Goal: Find specific page/section: Find specific page/section

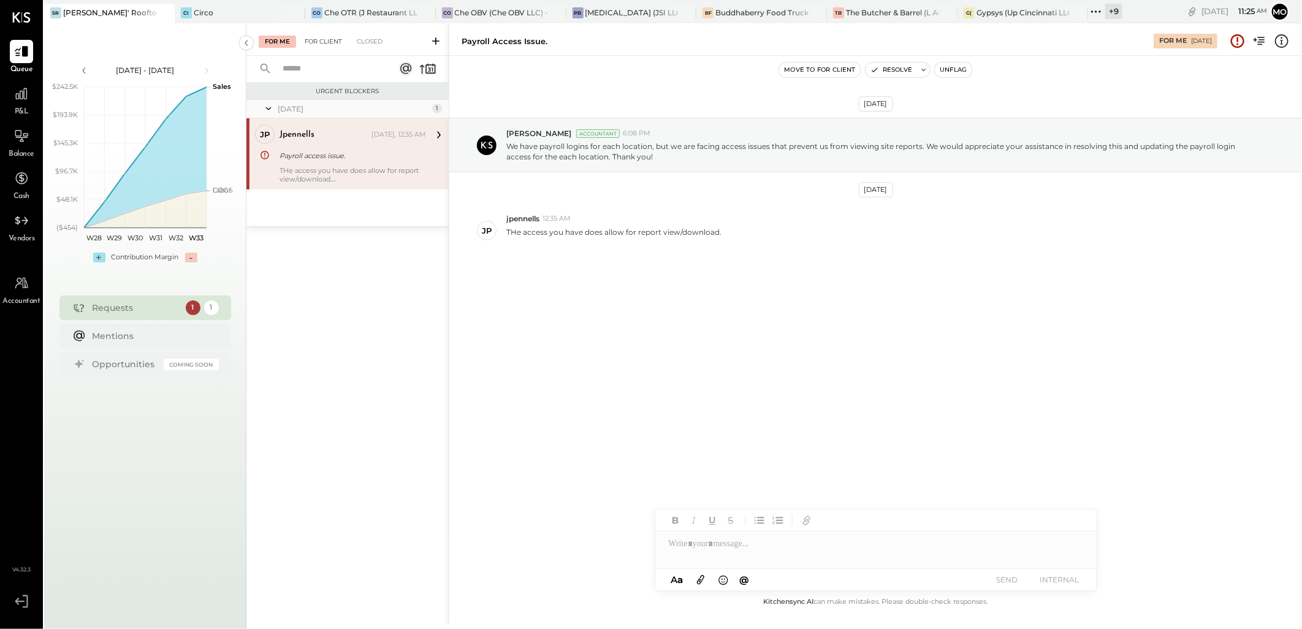
click at [313, 41] on div "For Client" at bounding box center [324, 42] width 50 height 12
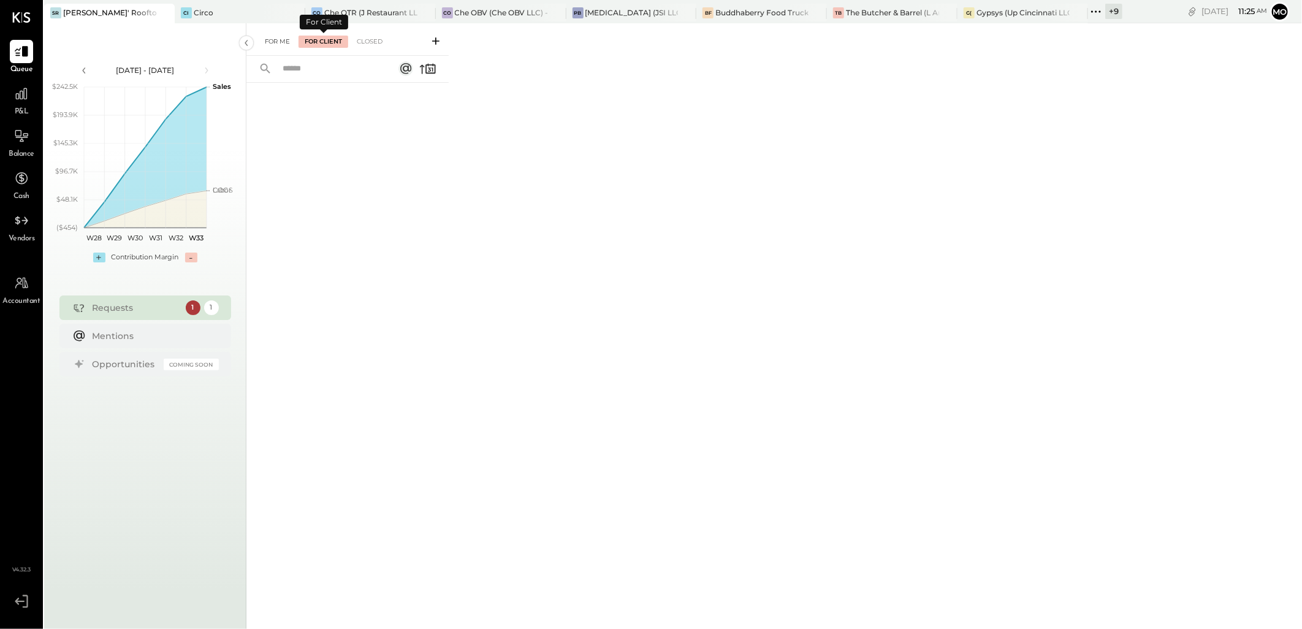
click at [282, 45] on div "For Me" at bounding box center [277, 42] width 37 height 12
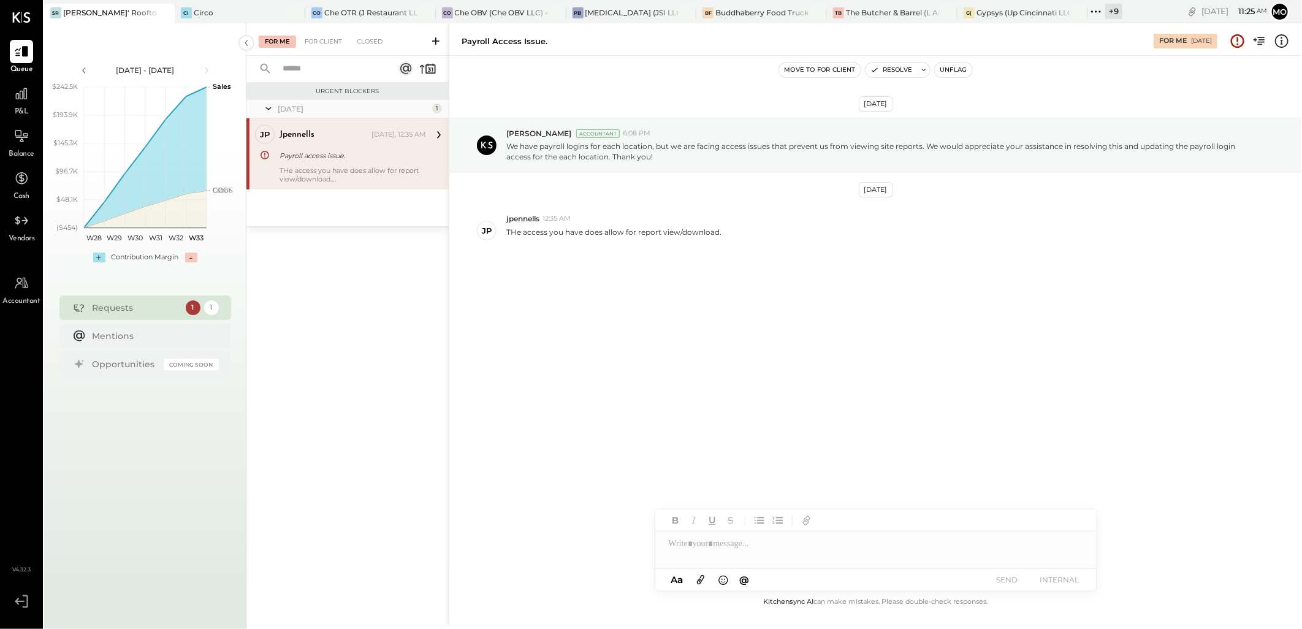
click at [336, 169] on div "THe access you have does allow for report view/download." at bounding box center [353, 174] width 147 height 17
click at [329, 38] on div "For Client" at bounding box center [324, 42] width 50 height 12
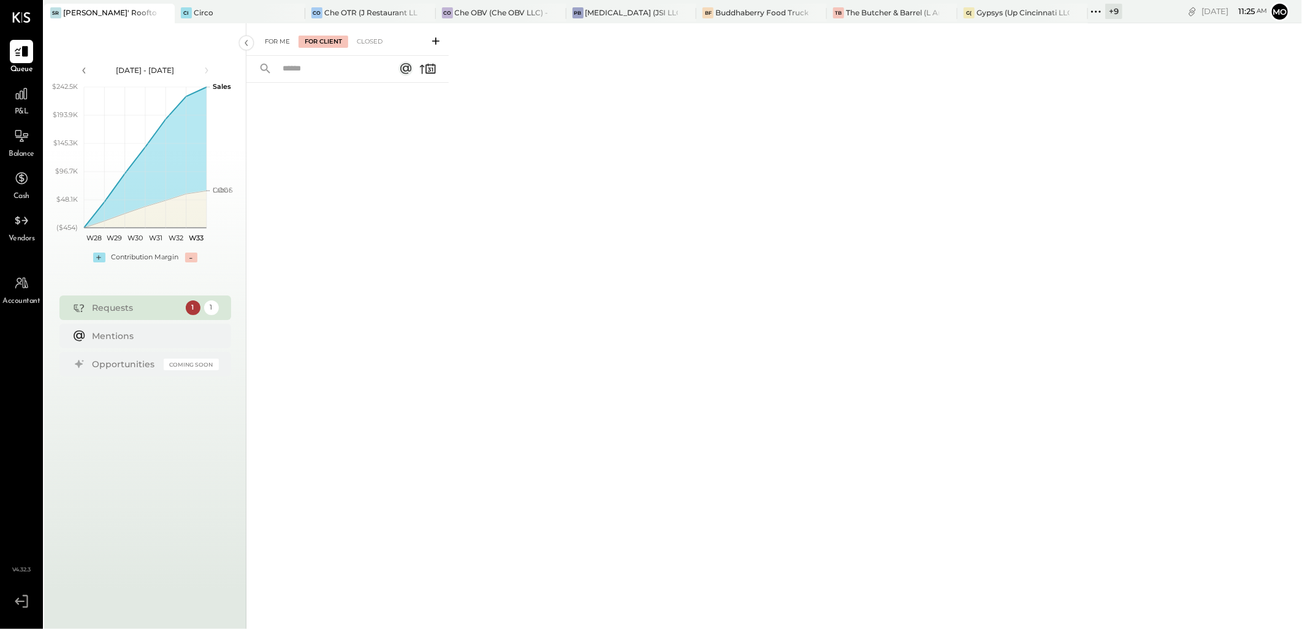
click at [280, 41] on div "For Me" at bounding box center [277, 42] width 37 height 12
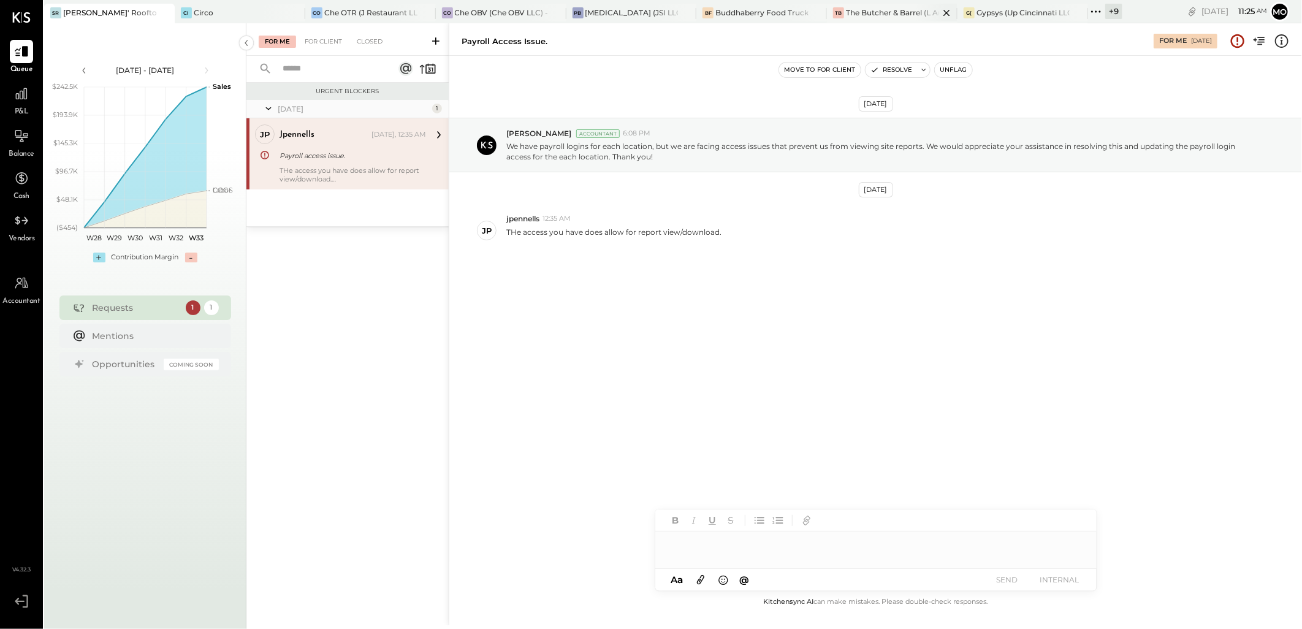
click at [851, 12] on div "The Butcher & Barrel (L Argento LLC) - [GEOGRAPHIC_DATA]" at bounding box center [892, 12] width 93 height 10
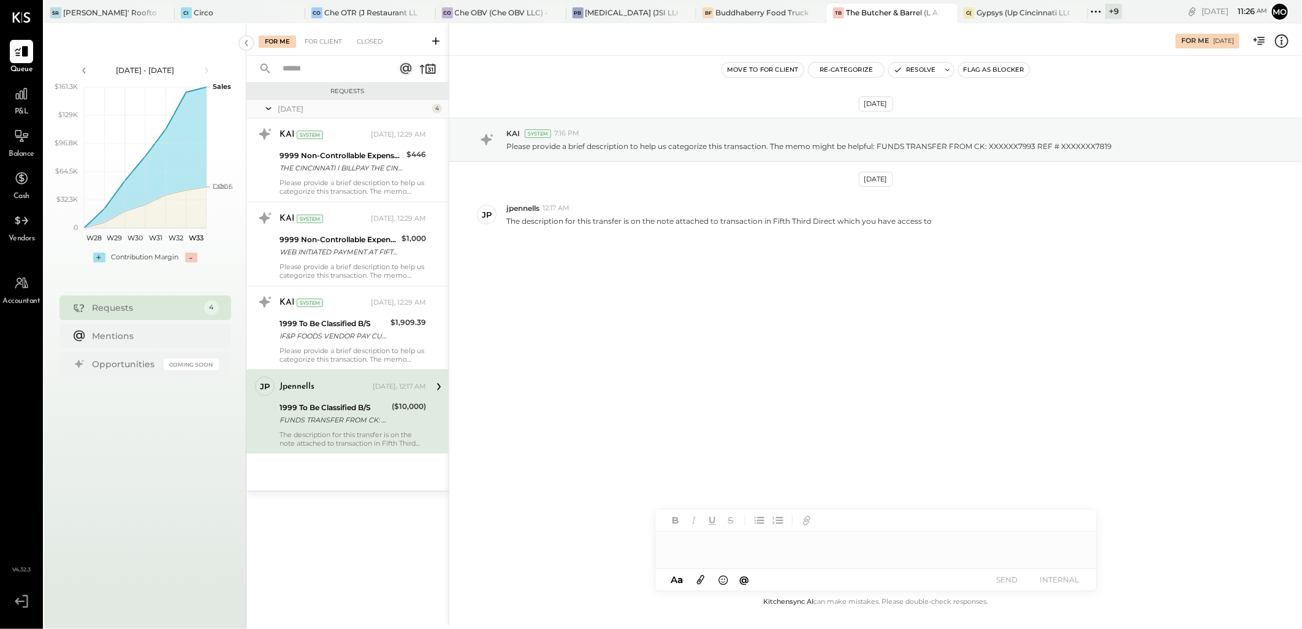
click at [1093, 11] on icon at bounding box center [1093, 11] width 2 height 2
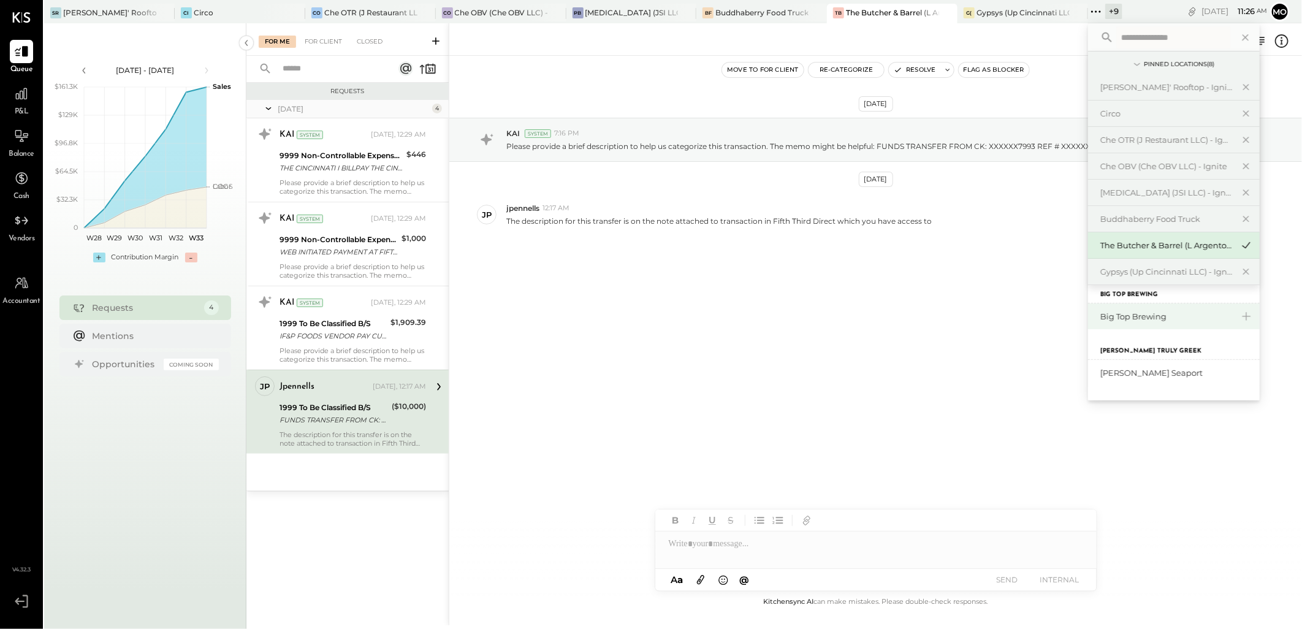
scroll to position [203, 0]
click at [1137, 334] on div "Big Top Brewing" at bounding box center [1167, 337] width 132 height 12
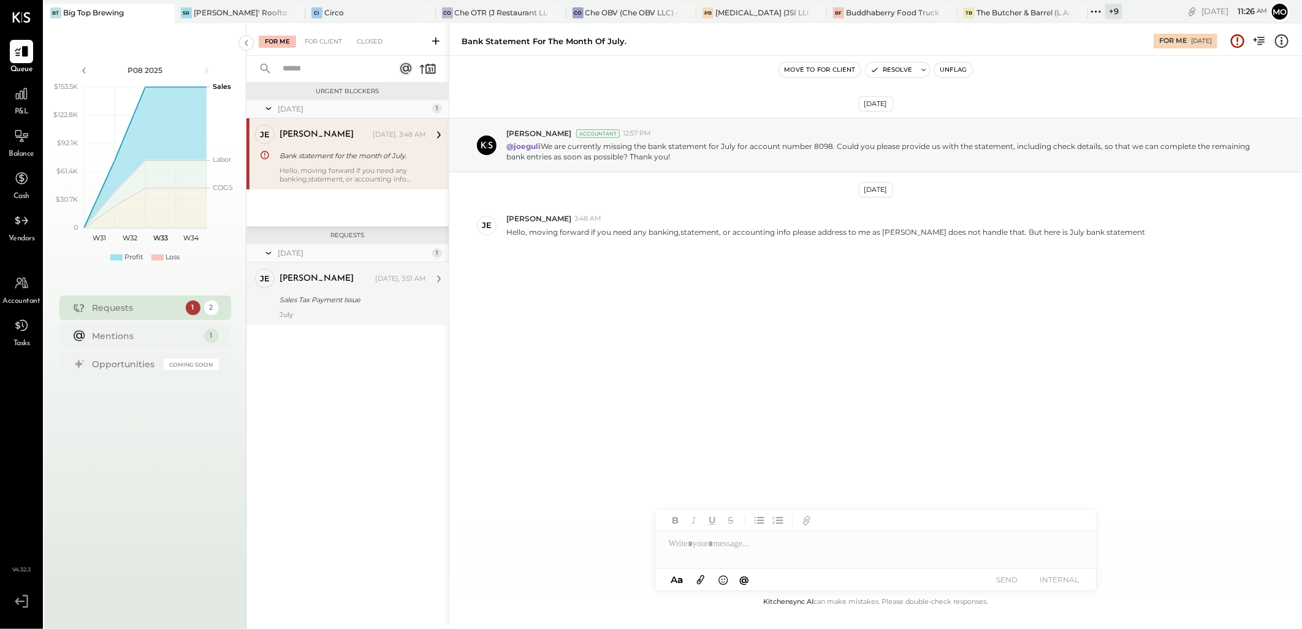
click at [341, 290] on div "[PERSON_NAME] [DATE], 3:51 AM Sales Tax Payment Issue July" at bounding box center [353, 294] width 147 height 50
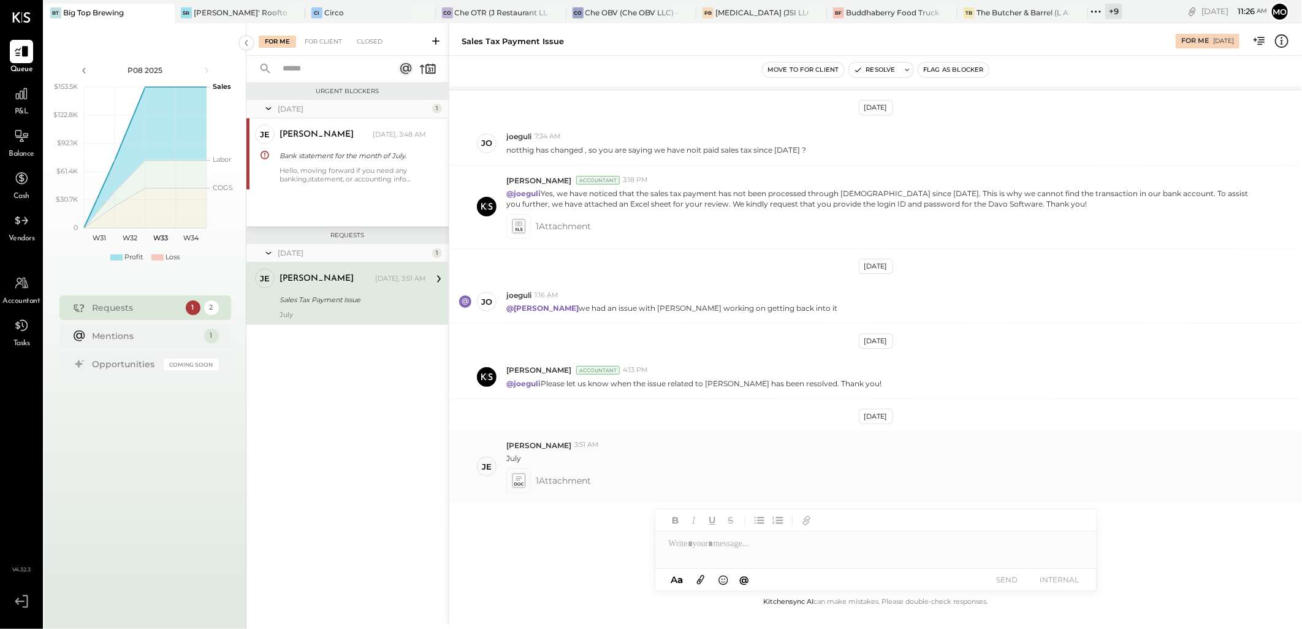
click at [515, 482] on icon at bounding box center [518, 480] width 13 height 14
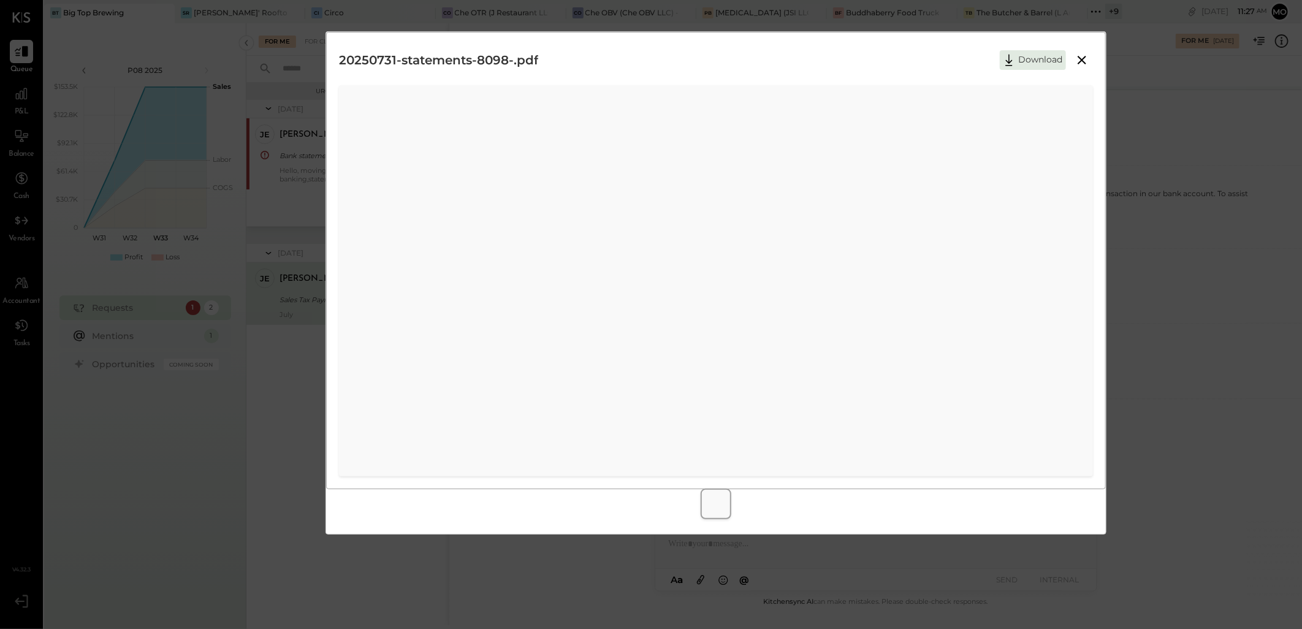
click at [1081, 58] on icon at bounding box center [1082, 60] width 9 height 9
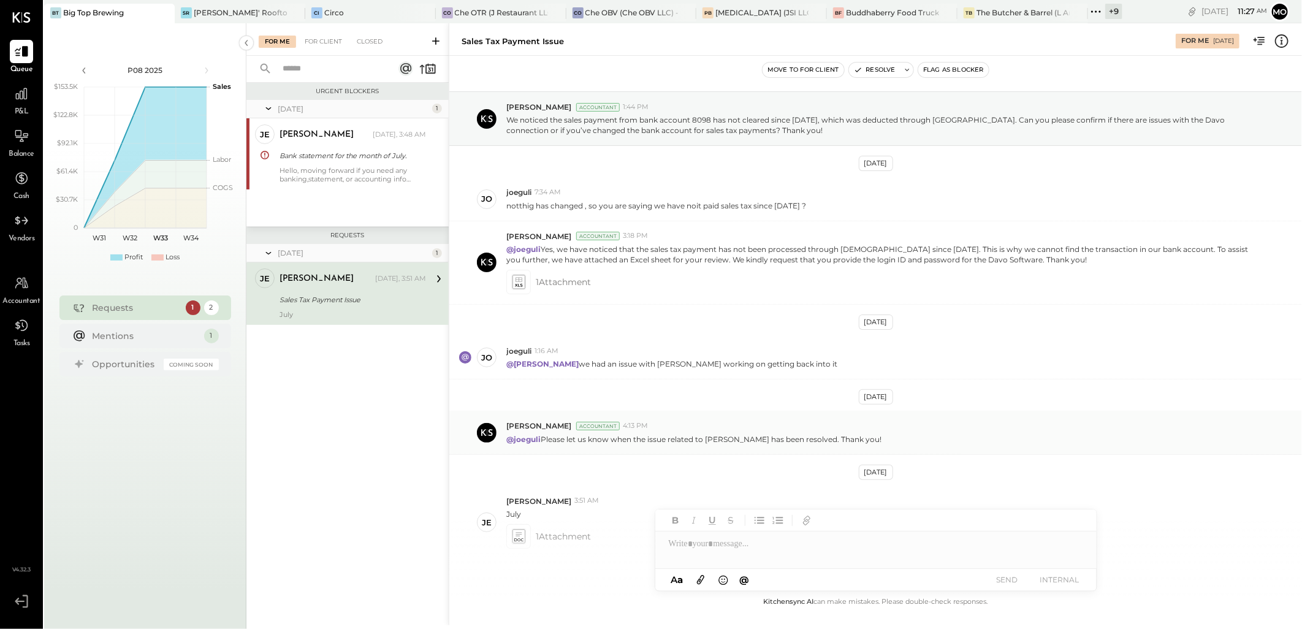
scroll to position [0, 0]
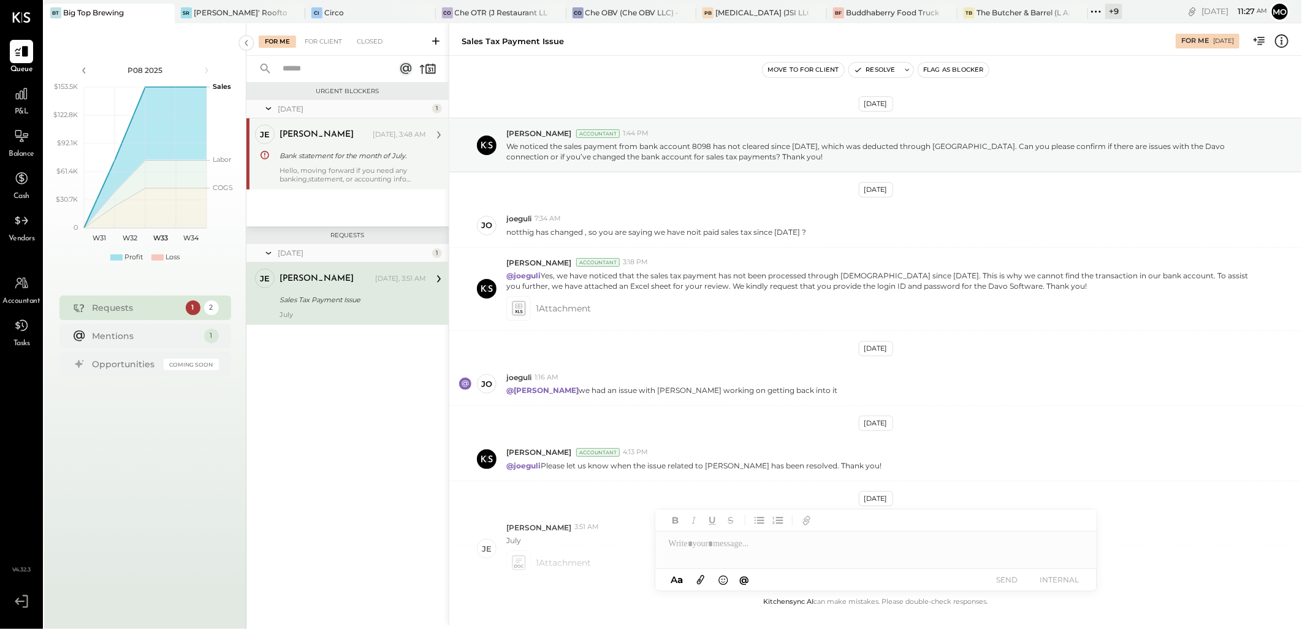
click at [359, 160] on div "Bank statement for the month of July." at bounding box center [351, 156] width 143 height 12
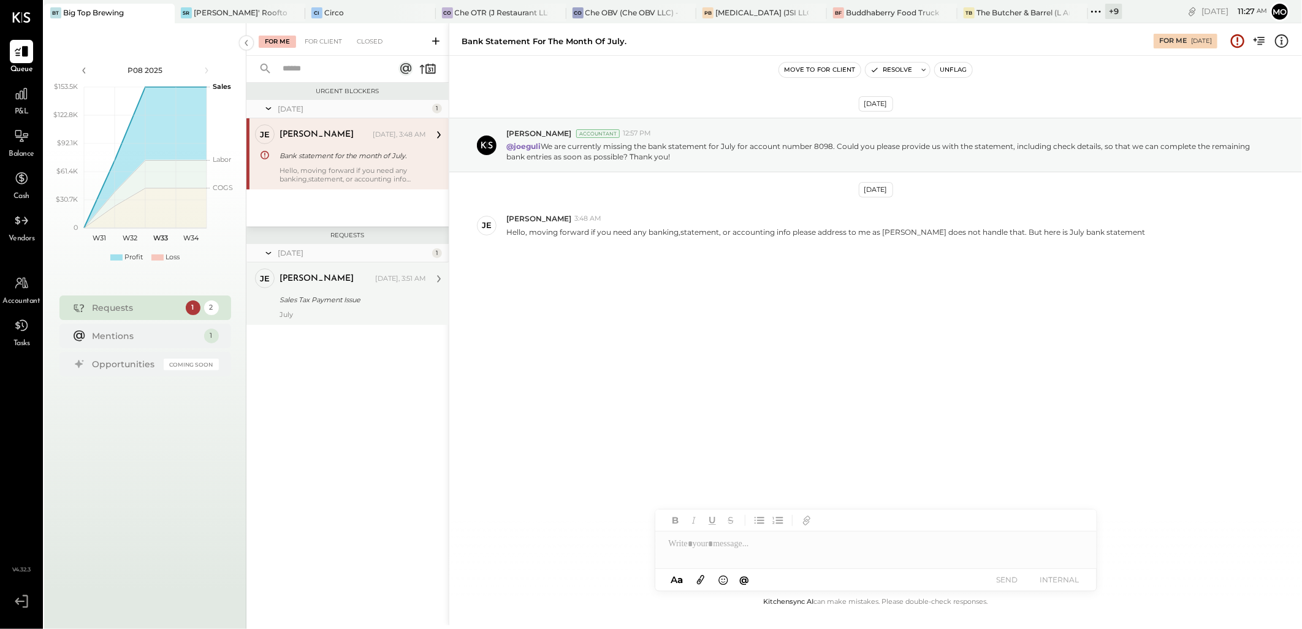
click at [360, 290] on div "[PERSON_NAME] [DATE], 3:51 AM Sales Tax Payment Issue July" at bounding box center [353, 294] width 147 height 50
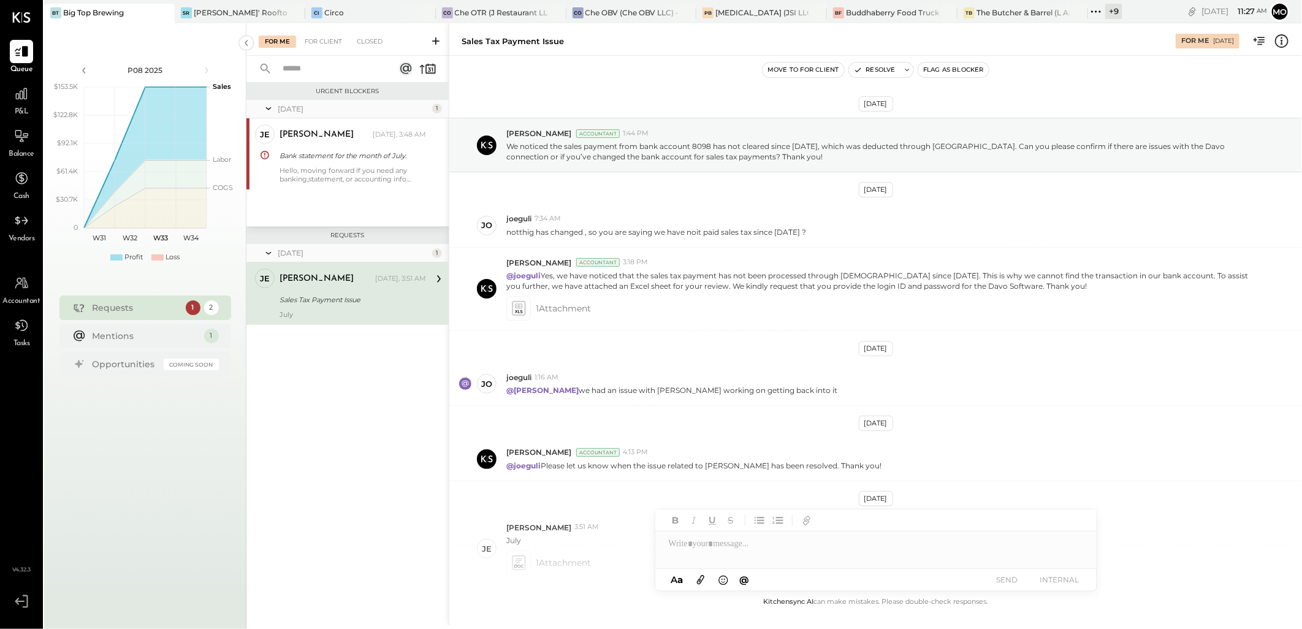
scroll to position [82, 0]
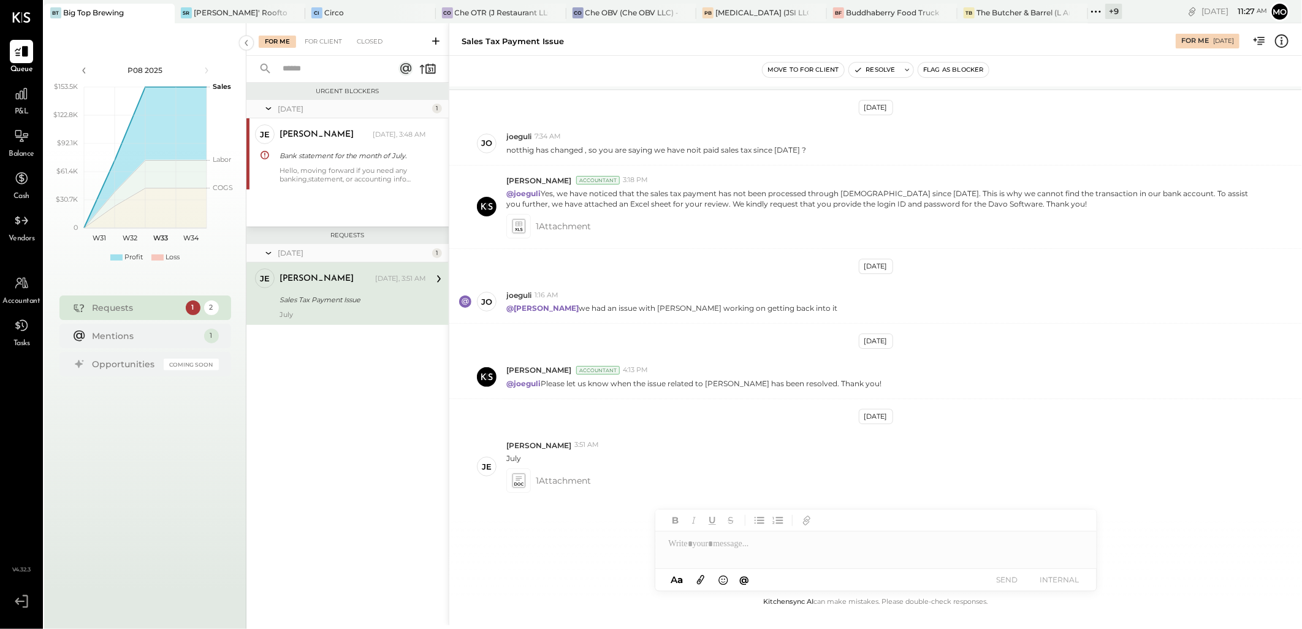
click at [328, 49] on div "For Me For Client Closed" at bounding box center [348, 39] width 202 height 32
click at [327, 43] on div "For Client" at bounding box center [324, 42] width 50 height 12
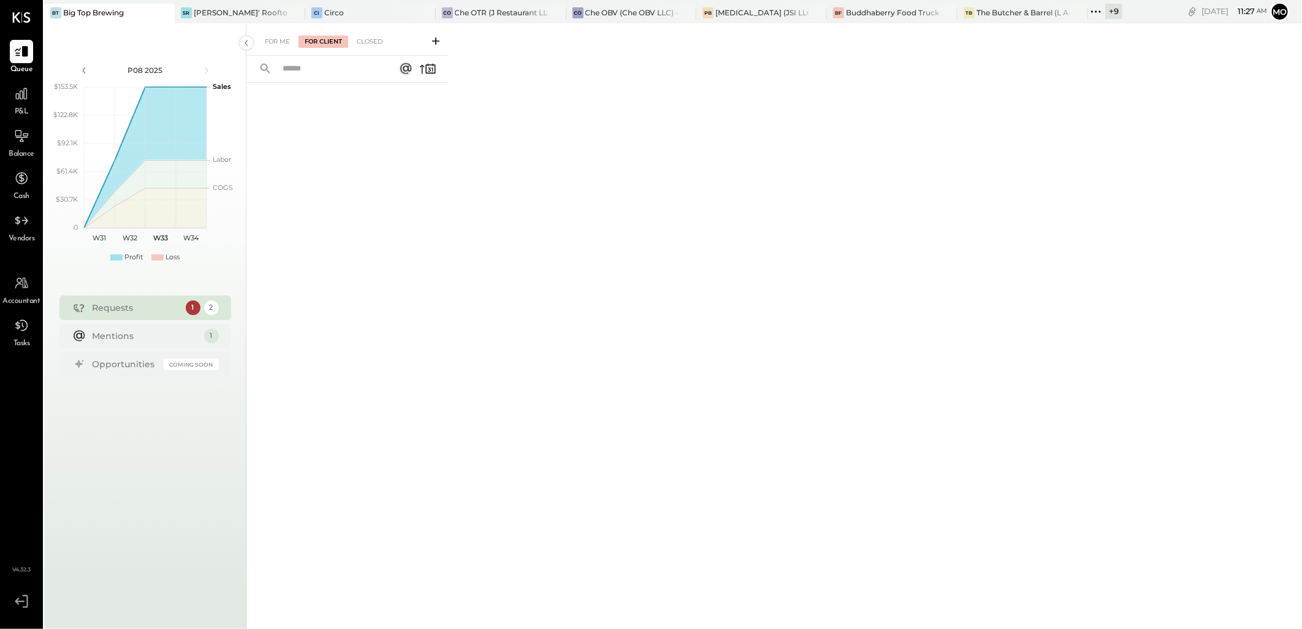
click at [283, 32] on div "For Me For Client Closed" at bounding box center [348, 39] width 202 height 32
click at [283, 36] on div "For Me" at bounding box center [277, 42] width 37 height 12
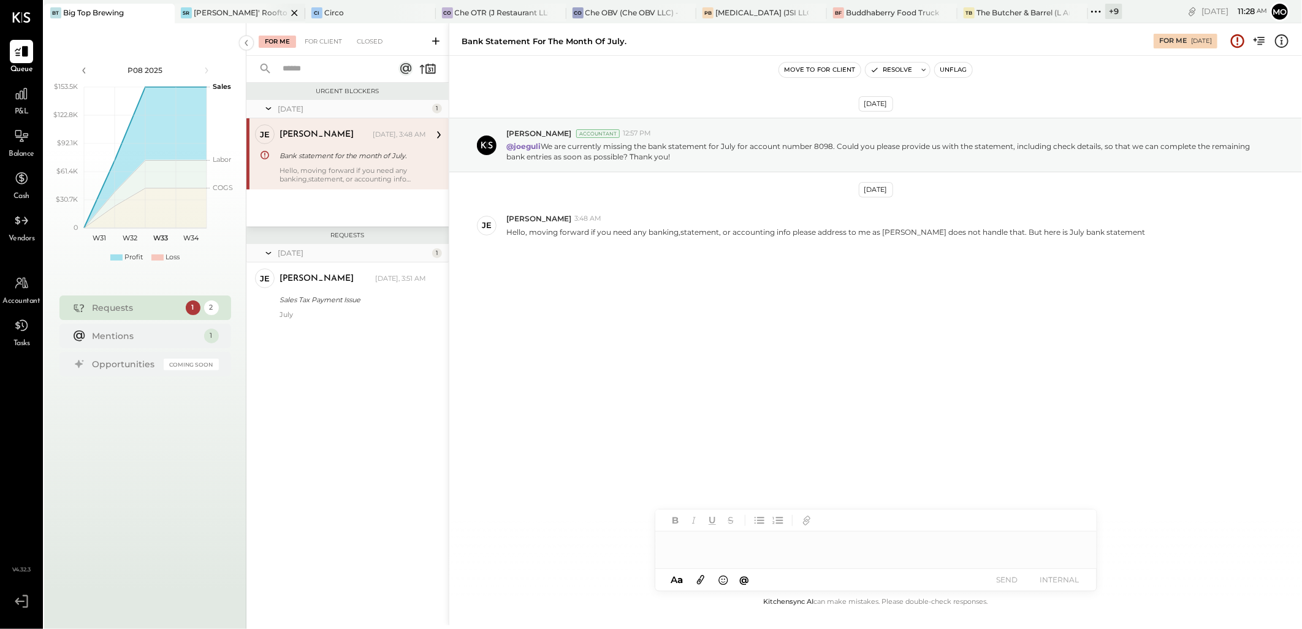
click at [220, 17] on div "[PERSON_NAME]' Rooftop - Ignite" at bounding box center [240, 12] width 93 height 10
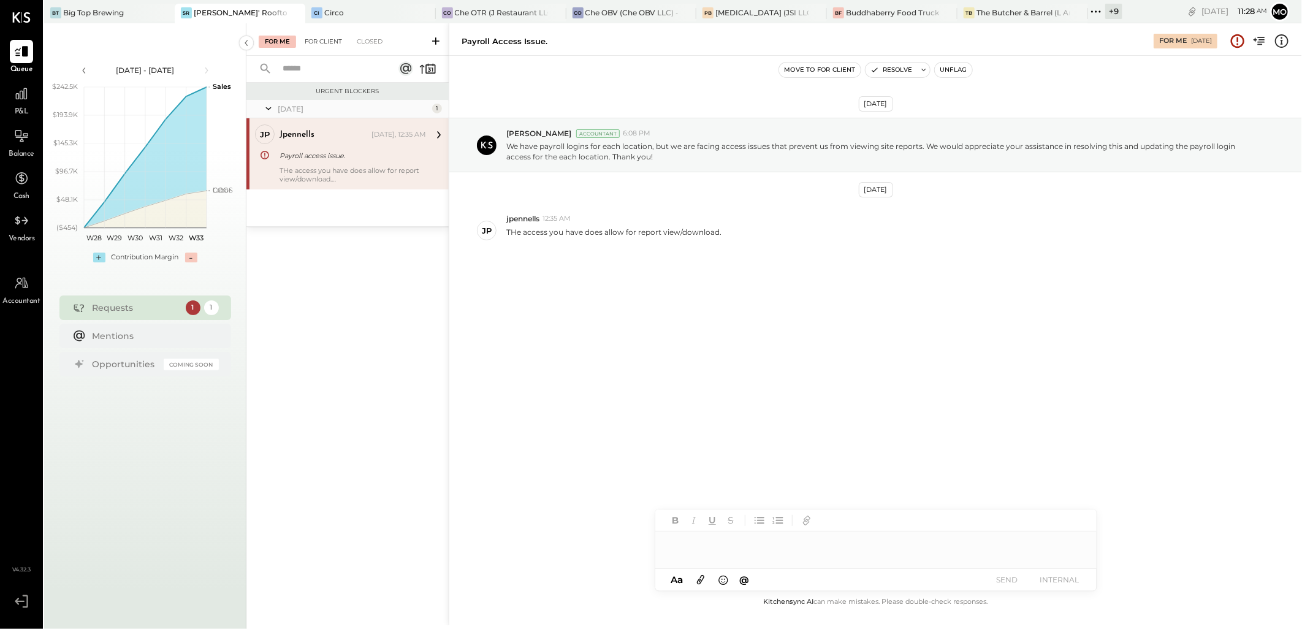
click at [324, 36] on div "For Client" at bounding box center [324, 42] width 50 height 12
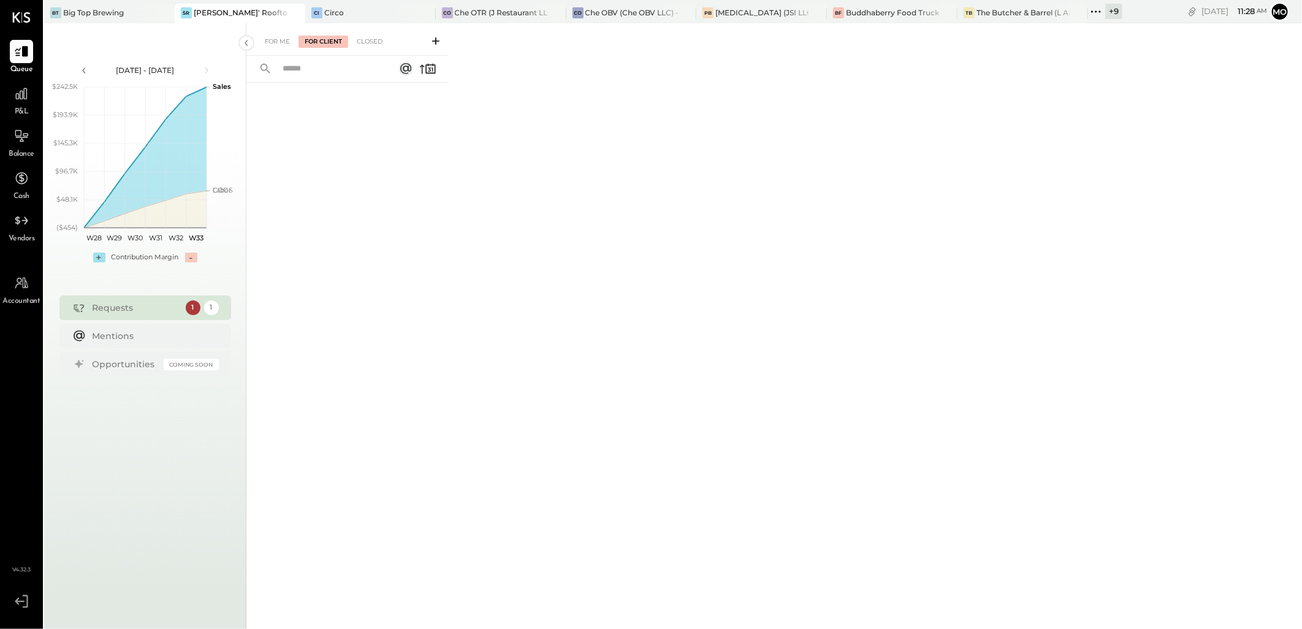
click at [350, 2] on div "BT Big Top Brewing SR [PERSON_NAME]' Rooftop - Ignite Ci Circo CO Che OTR (J Re…" at bounding box center [583, 11] width 1079 height 23
click at [348, 10] on div "Ci Circo" at bounding box center [361, 12] width 112 height 11
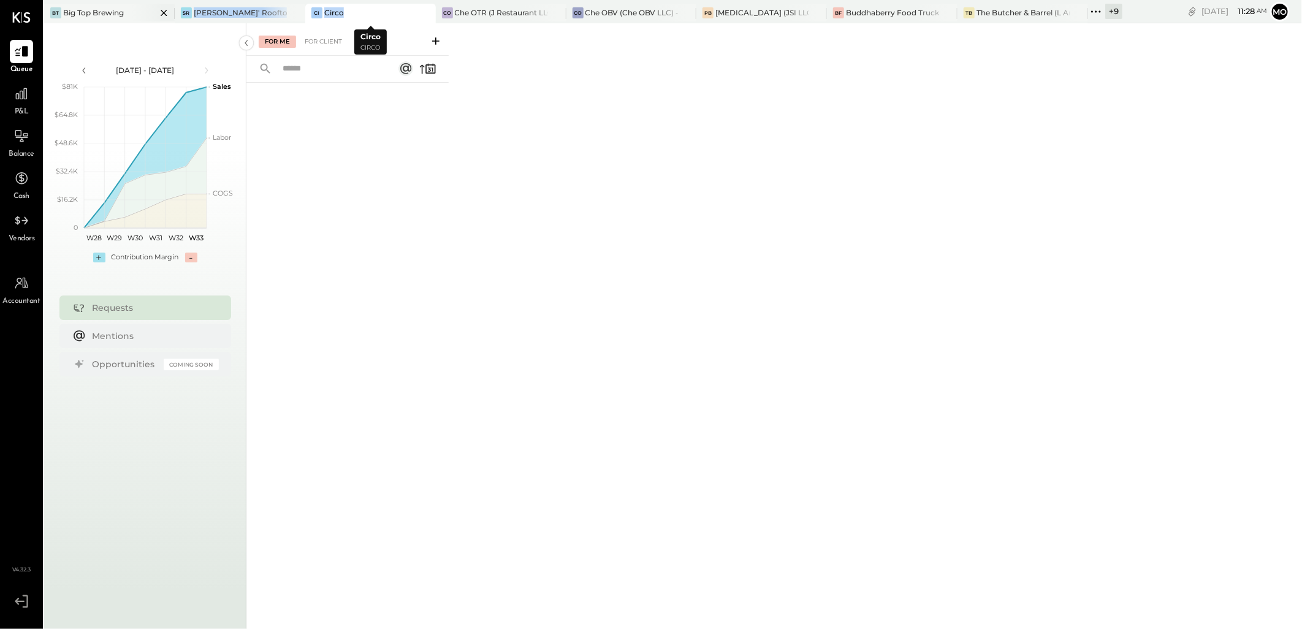
drag, startPoint x: 375, startPoint y: 13, endPoint x: 151, endPoint y: 15, distance: 224.4
click at [151, 15] on div "BT Big Top Brewing SR [PERSON_NAME]' Rooftop - Ignite Ci Circo CO Che OTR (J Re…" at bounding box center [583, 11] width 1079 height 23
drag, startPoint x: 151, startPoint y: 15, endPoint x: 541, endPoint y: 80, distance: 395.3
click at [602, 236] on div "For Me For Client Closed" at bounding box center [775, 324] width 1056 height 602
click at [516, 7] on div "Che OTR (J Restaurant LLC) - Ignite" at bounding box center [501, 12] width 93 height 10
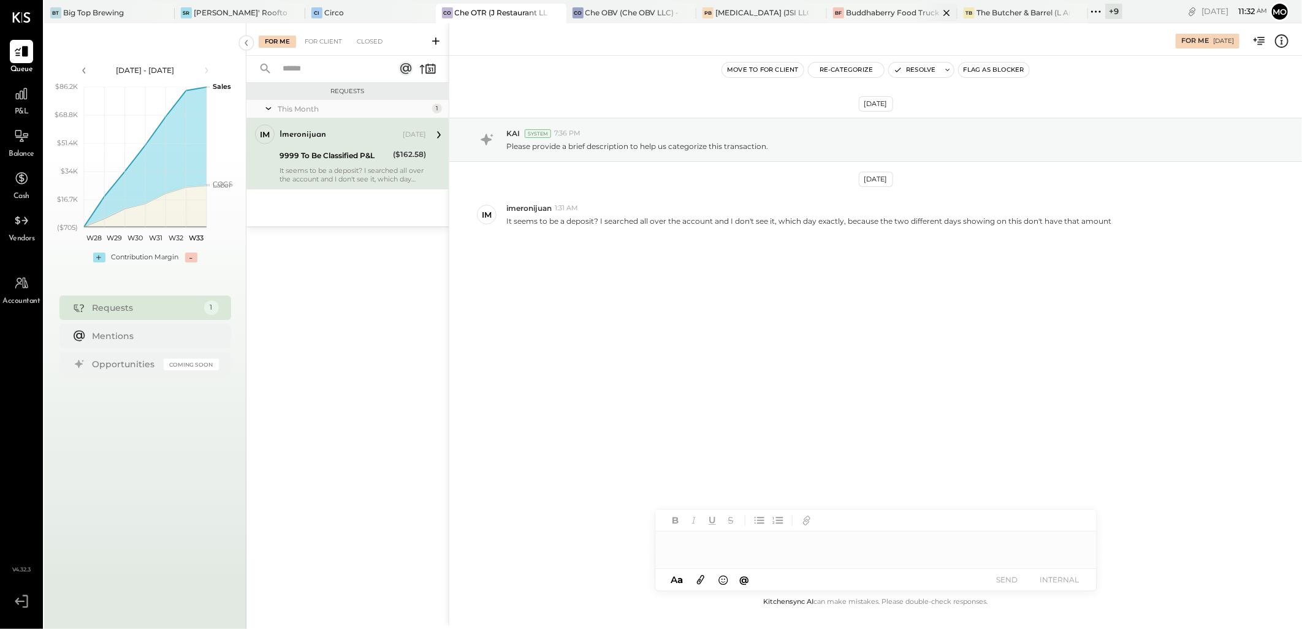
click at [880, 18] on div "BF Buddhaberry Food Truck" at bounding box center [892, 14] width 131 height 20
click at [167, 12] on icon at bounding box center [164, 13] width 6 height 6
click at [868, 12] on div "Buddhaberry Food Truck" at bounding box center [892, 12] width 93 height 10
click at [946, 10] on icon at bounding box center [946, 13] width 15 height 15
click at [229, 13] on div "[PERSON_NAME]' Rooftop - Ignite" at bounding box center [240, 12] width 93 height 10
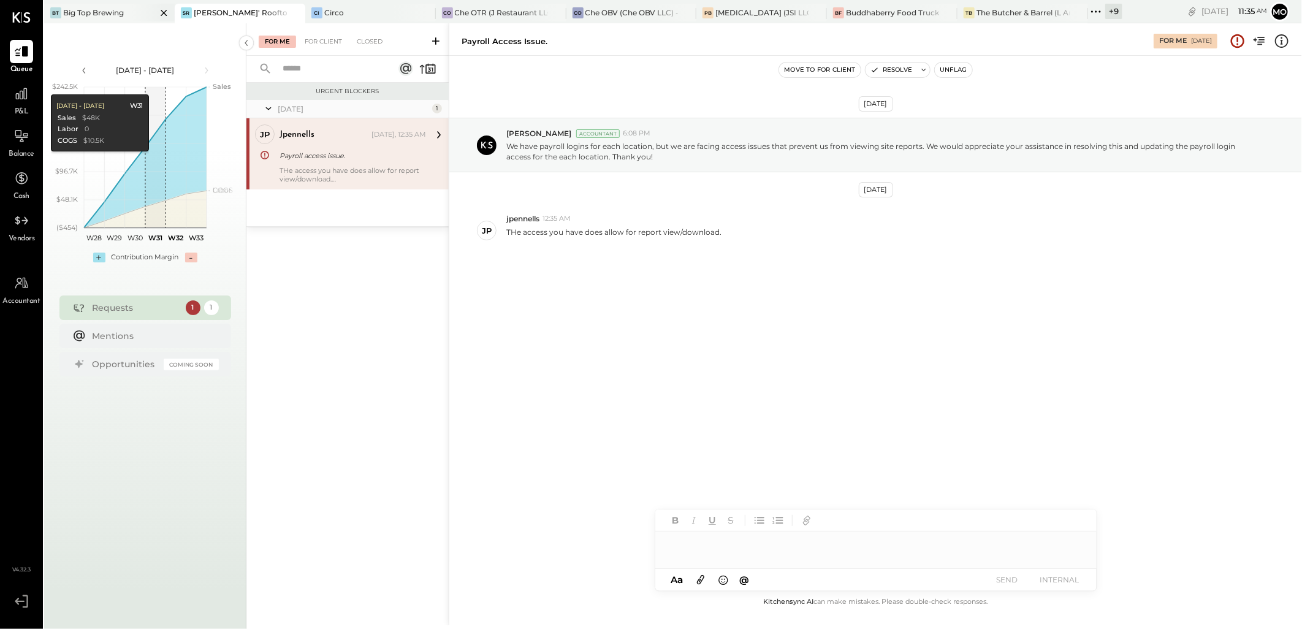
click at [89, 18] on div "BT Big Top Brewing" at bounding box center [109, 14] width 131 height 20
